Goal: Navigation & Orientation: Find specific page/section

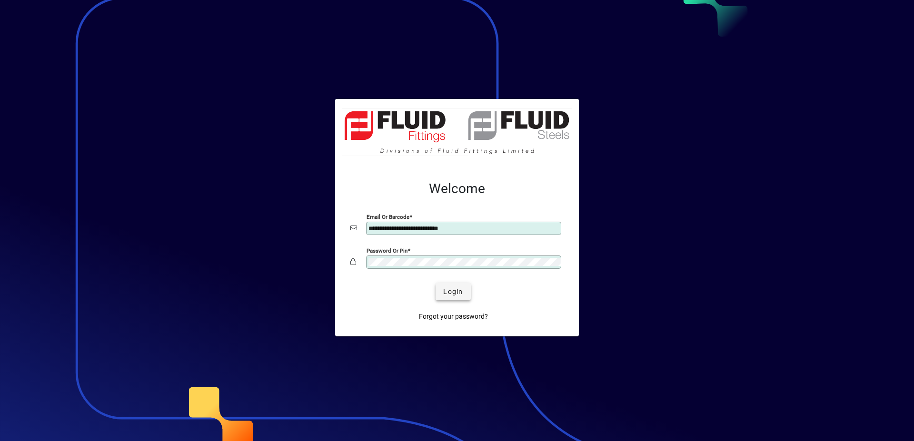
type input "**********"
click at [458, 284] on span "submit" at bounding box center [452, 291] width 35 height 23
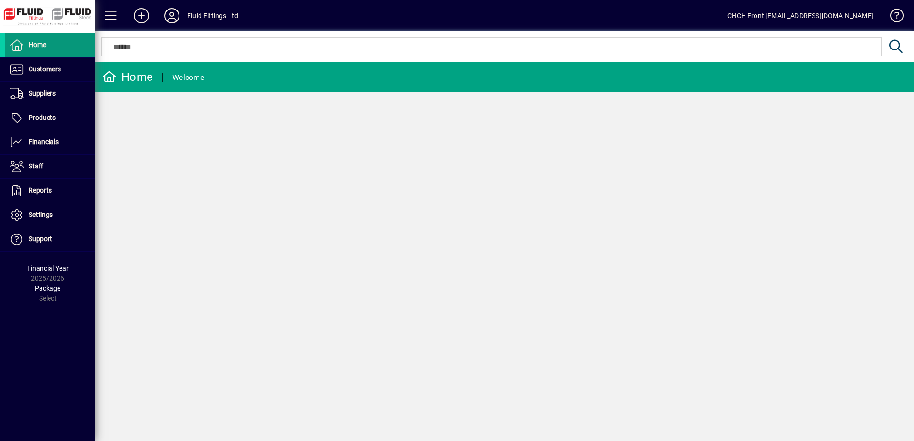
click at [70, 44] on span at bounding box center [50, 45] width 90 height 23
click at [242, 75] on mat-toolbar-row "Home Welcome" at bounding box center [504, 77] width 818 height 30
